Goal: Task Accomplishment & Management: Manage account settings

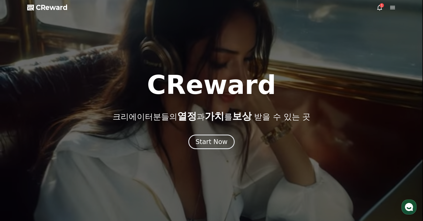
click at [220, 153] on div at bounding box center [211, 110] width 423 height 221
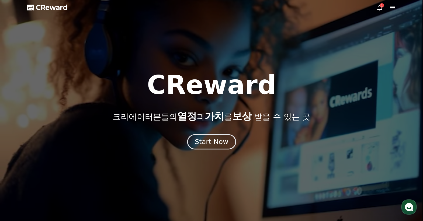
click at [220, 146] on div "Start Now" at bounding box center [211, 141] width 33 height 9
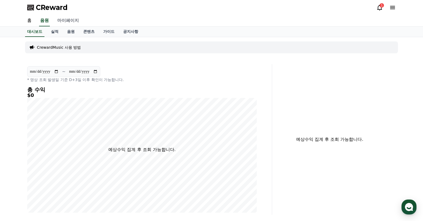
click at [71, 22] on link "마이페이지" at bounding box center [68, 20] width 30 height 11
select select "**********"
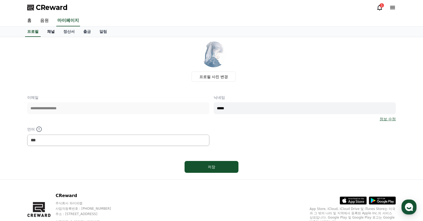
click at [53, 34] on link "채널" at bounding box center [51, 32] width 16 height 10
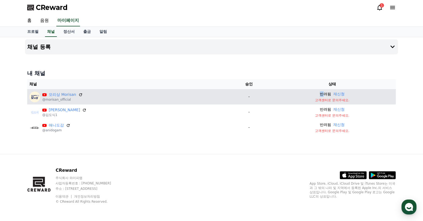
drag, startPoint x: 317, startPoint y: 96, endPoint x: 322, endPoint y: 96, distance: 4.9
click at [322, 96] on p "반려됨" at bounding box center [324, 94] width 11 height 6
drag, startPoint x: 319, startPoint y: 101, endPoint x: 329, endPoint y: 101, distance: 10.0
click at [329, 101] on p "고객센터로 문의주세요." at bounding box center [331, 100] width 123 height 4
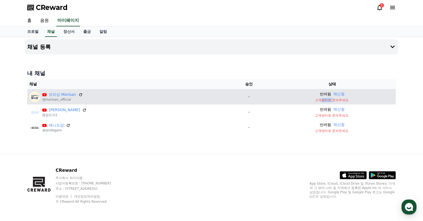
click at [329, 101] on p "고객센터로 문의주세요." at bounding box center [331, 100] width 123 height 4
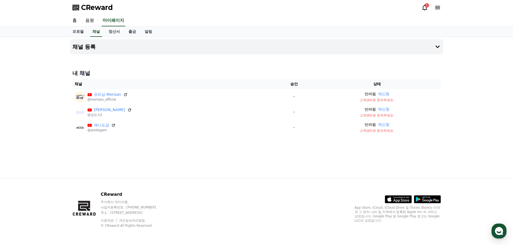
click at [422, 5] on icon at bounding box center [424, 7] width 6 height 6
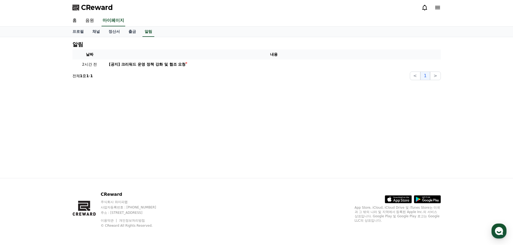
click at [165, 70] on div "알림 날짜 내용 2시간 전 [공지] 크리워드 운영 정책 강화 및 협조 요청 전체 1 중 1 - 1 < 1 >" at bounding box center [256, 60] width 372 height 43
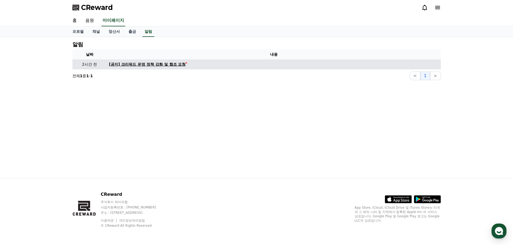
click at [165, 66] on div "[공지] 크리워드 운영 정책 강화 및 협조 요청" at bounding box center [147, 65] width 77 height 6
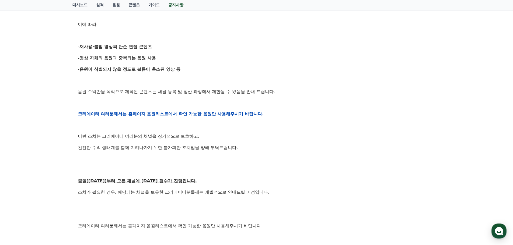
scroll to position [27, 0]
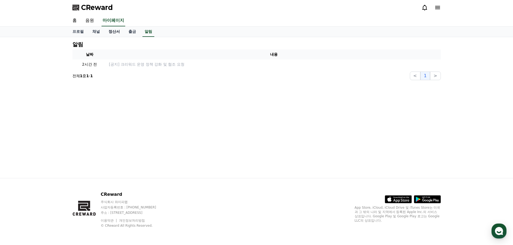
click at [110, 32] on link "정산서" at bounding box center [114, 32] width 20 height 10
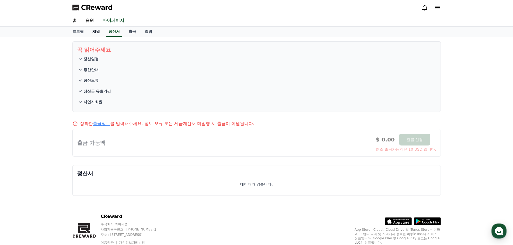
click at [98, 31] on link "채널" at bounding box center [96, 32] width 16 height 10
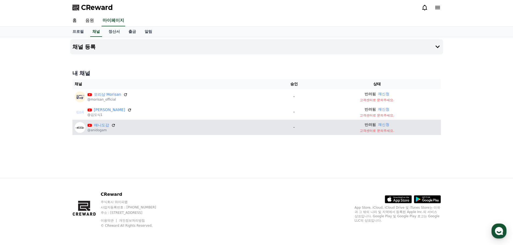
click at [376, 131] on p "고객센터로 문의주세요." at bounding box center [376, 131] width 123 height 4
click at [382, 124] on button "재신청" at bounding box center [383, 125] width 11 height 6
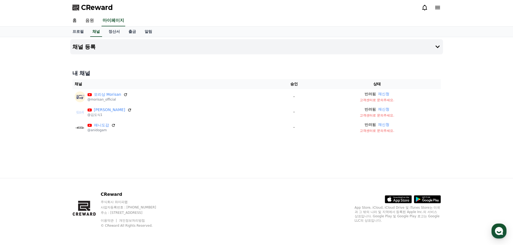
click at [422, 8] on icon at bounding box center [437, 7] width 6 height 6
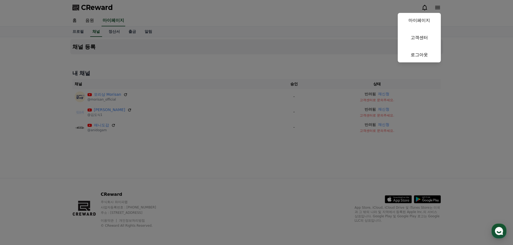
click at [251, 22] on button "close" at bounding box center [256, 122] width 513 height 245
